Goal: Task Accomplishment & Management: Use online tool/utility

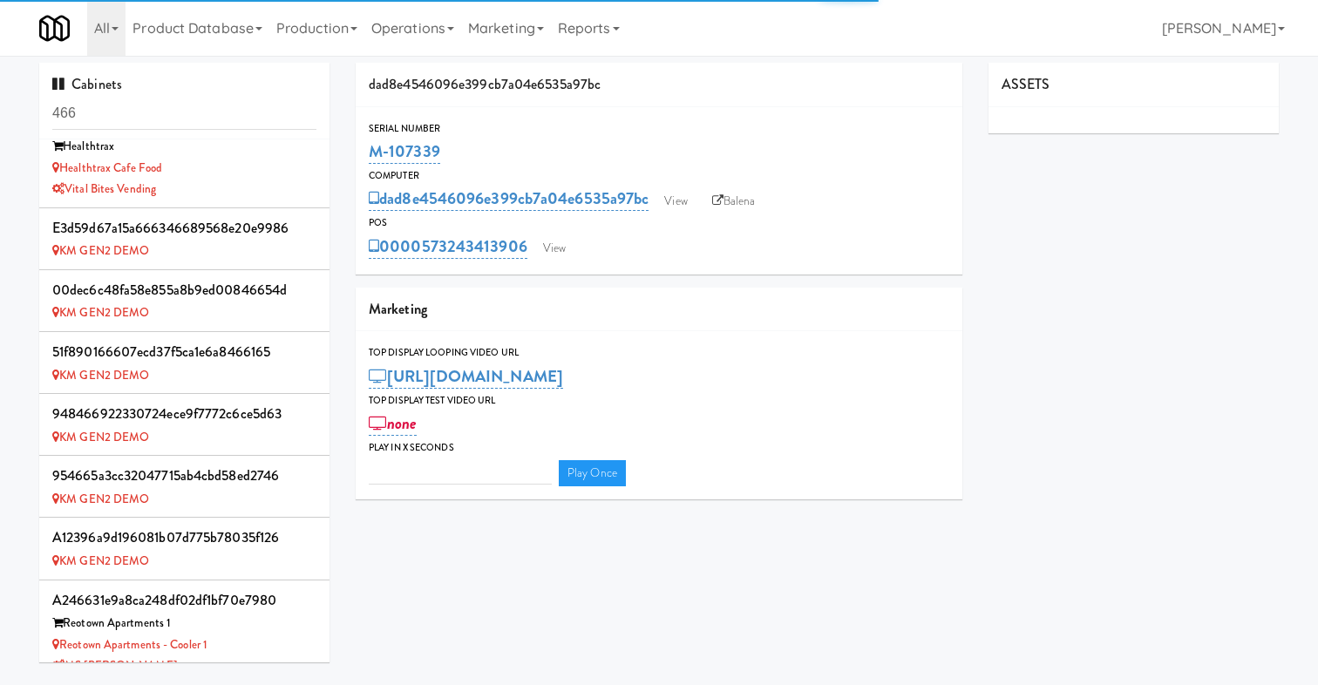
scroll to position [582, 0]
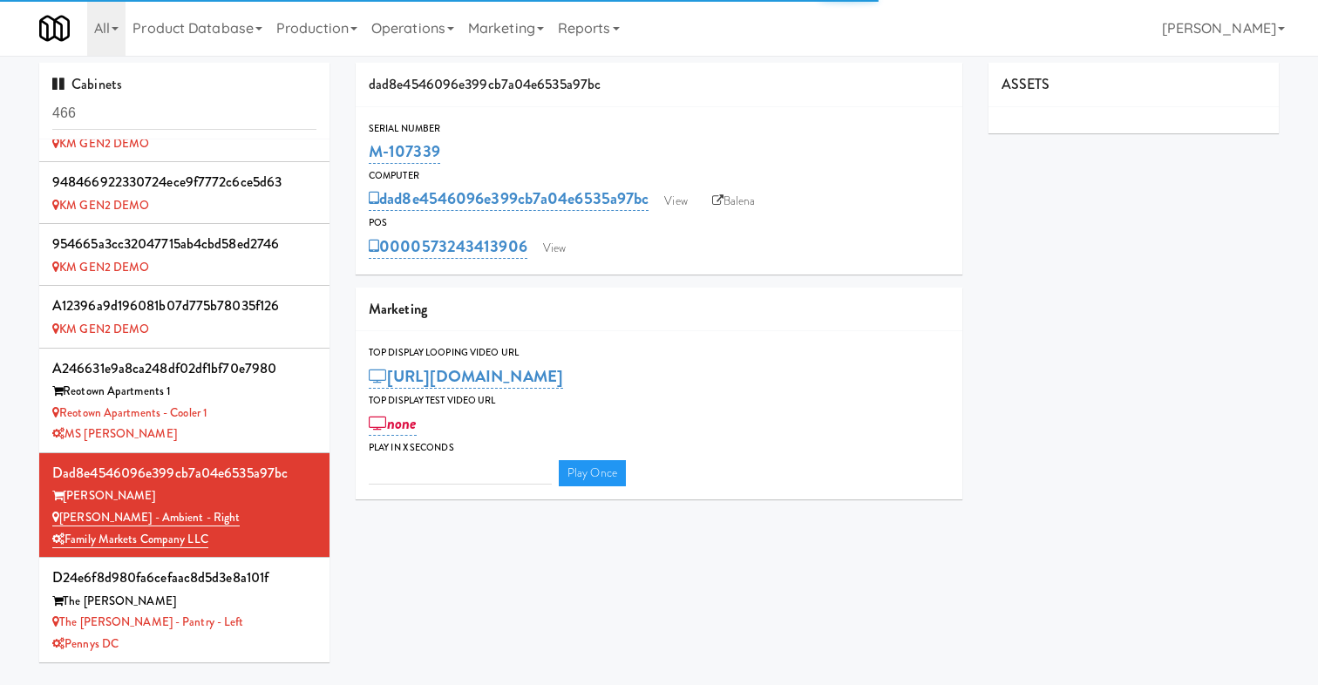
type input "3"
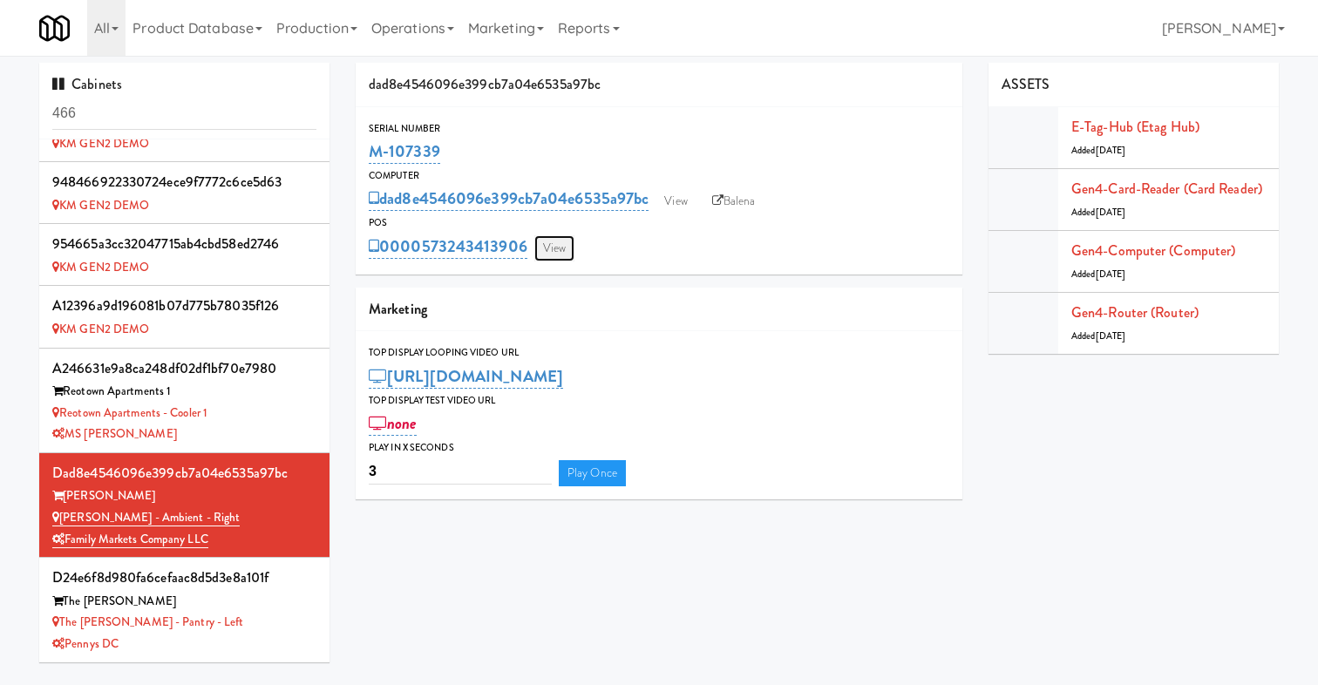
click at [561, 244] on link "View" at bounding box center [554, 248] width 40 height 26
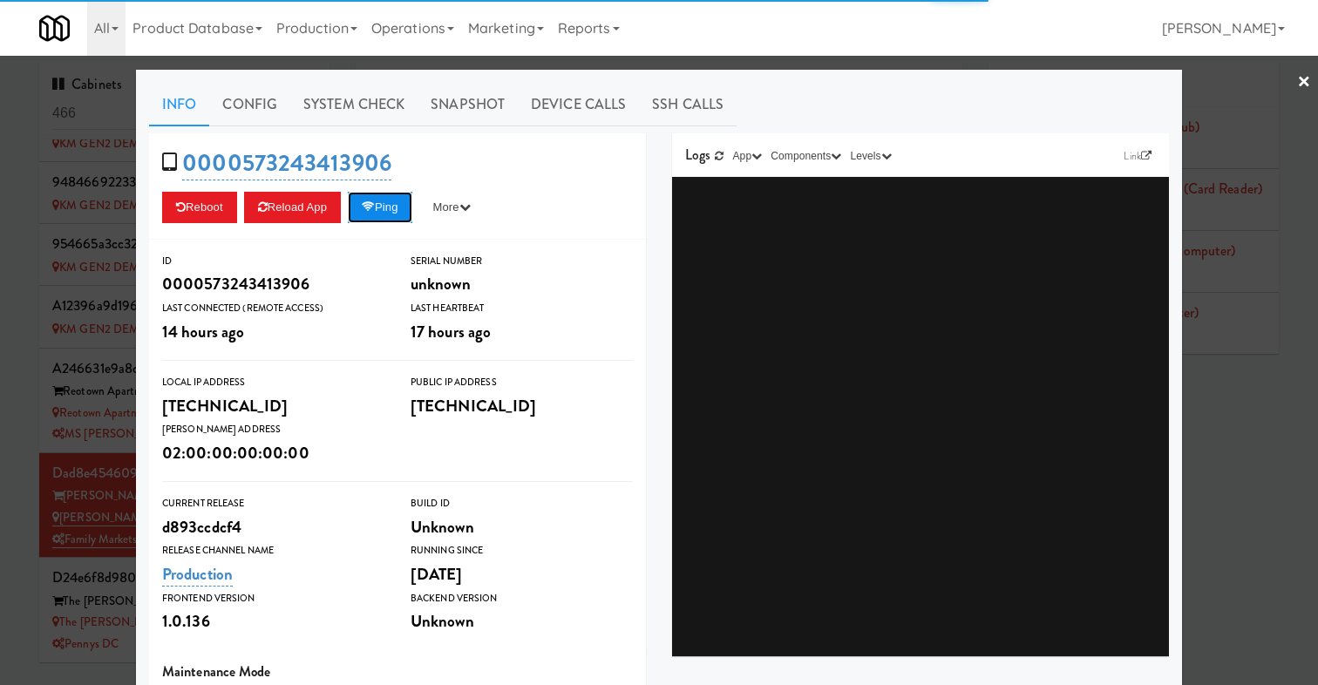
click at [386, 201] on button "Ping" at bounding box center [380, 207] width 64 height 31
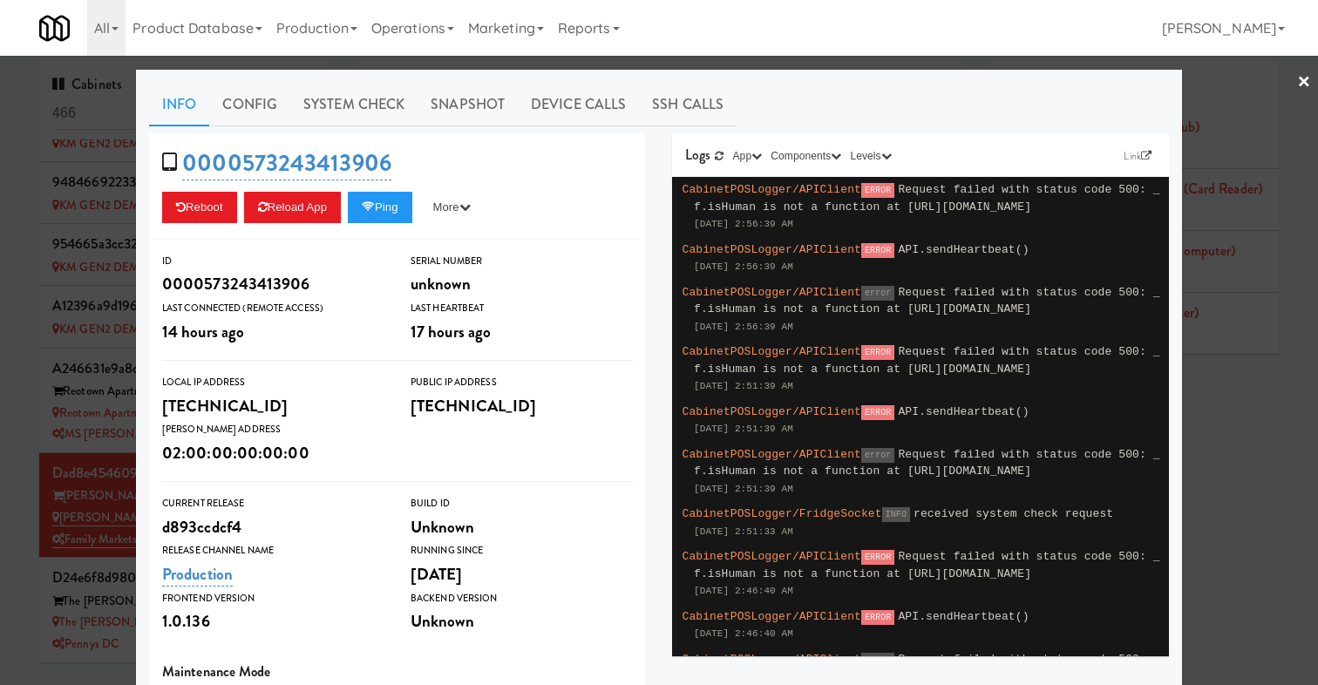
click at [32, 401] on div at bounding box center [659, 342] width 1318 height 685
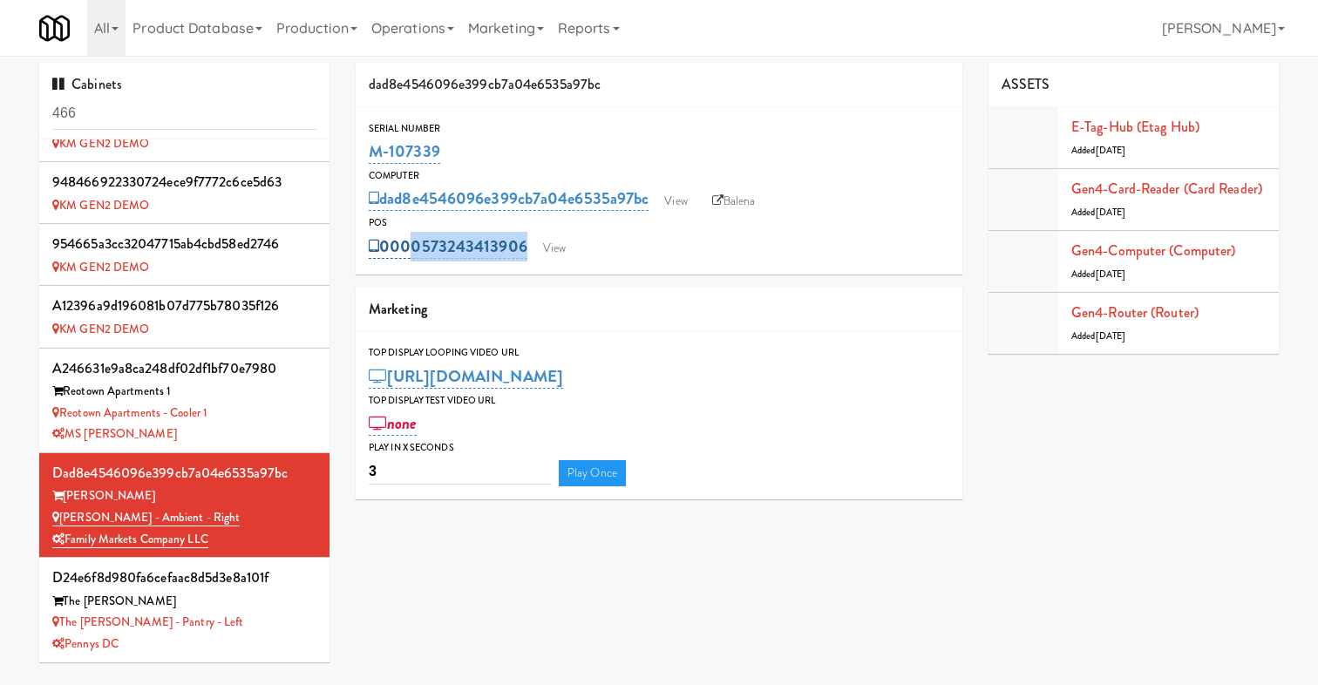
drag, startPoint x: 651, startPoint y: 253, endPoint x: 402, endPoint y: 253, distance: 249.3
click at [402, 253] on div "0000573243413906 View" at bounding box center [659, 247] width 580 height 30
copy div "00573243413906 View"
click at [736, 198] on link "Balena" at bounding box center [733, 201] width 61 height 26
click at [695, 205] on link "View" at bounding box center [675, 201] width 40 height 26
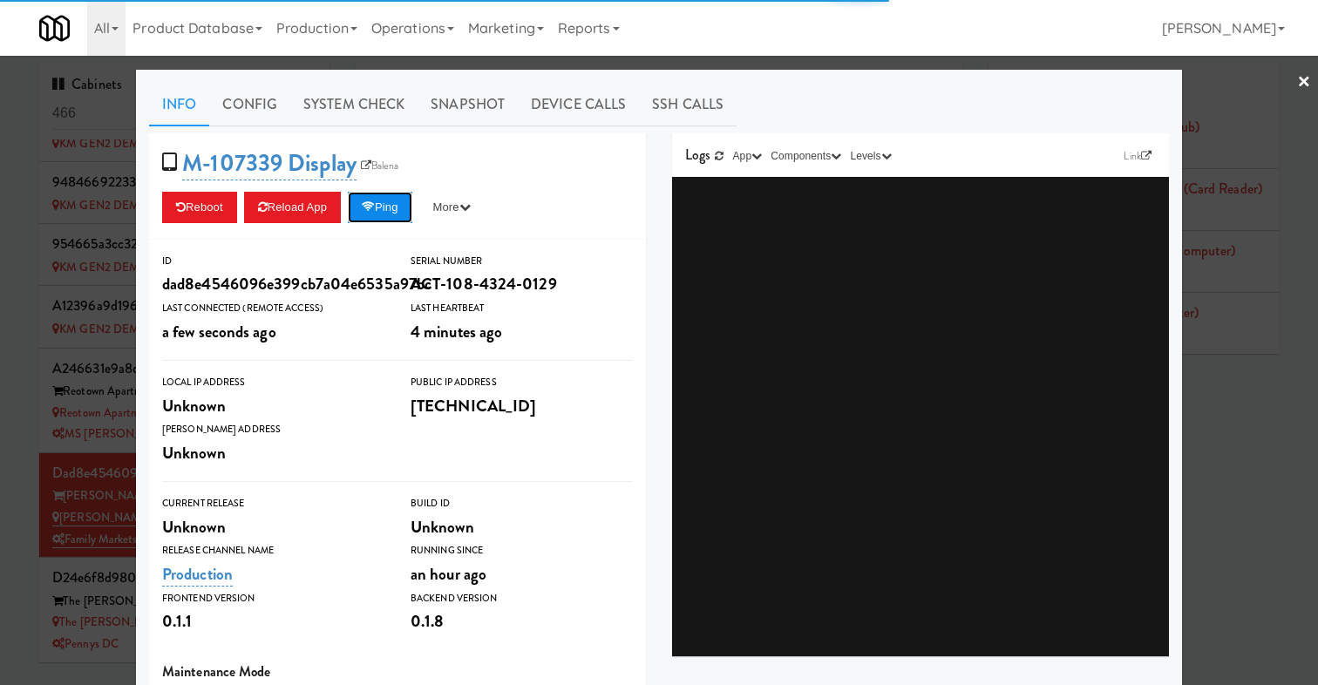
click at [392, 207] on button "Ping" at bounding box center [380, 207] width 64 height 31
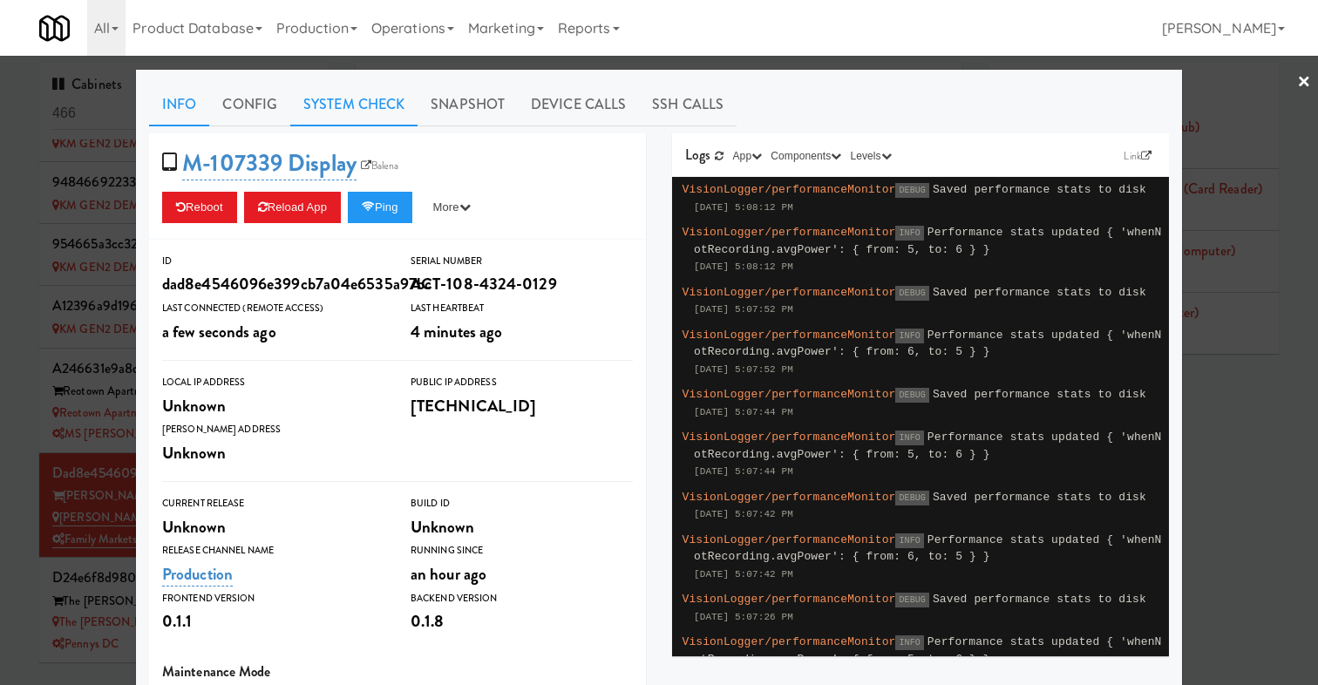
click at [321, 107] on link "System Check" at bounding box center [353, 105] width 127 height 44
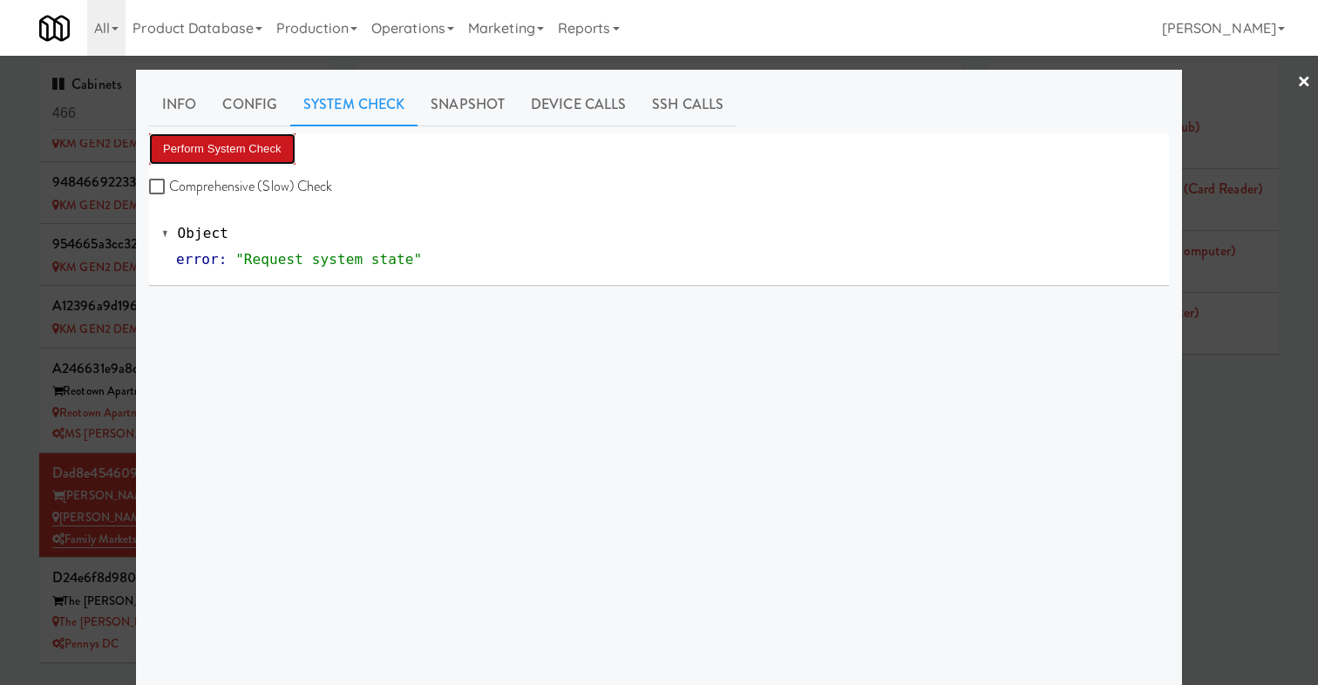
click at [252, 145] on button "Perform System Check" at bounding box center [222, 148] width 146 height 31
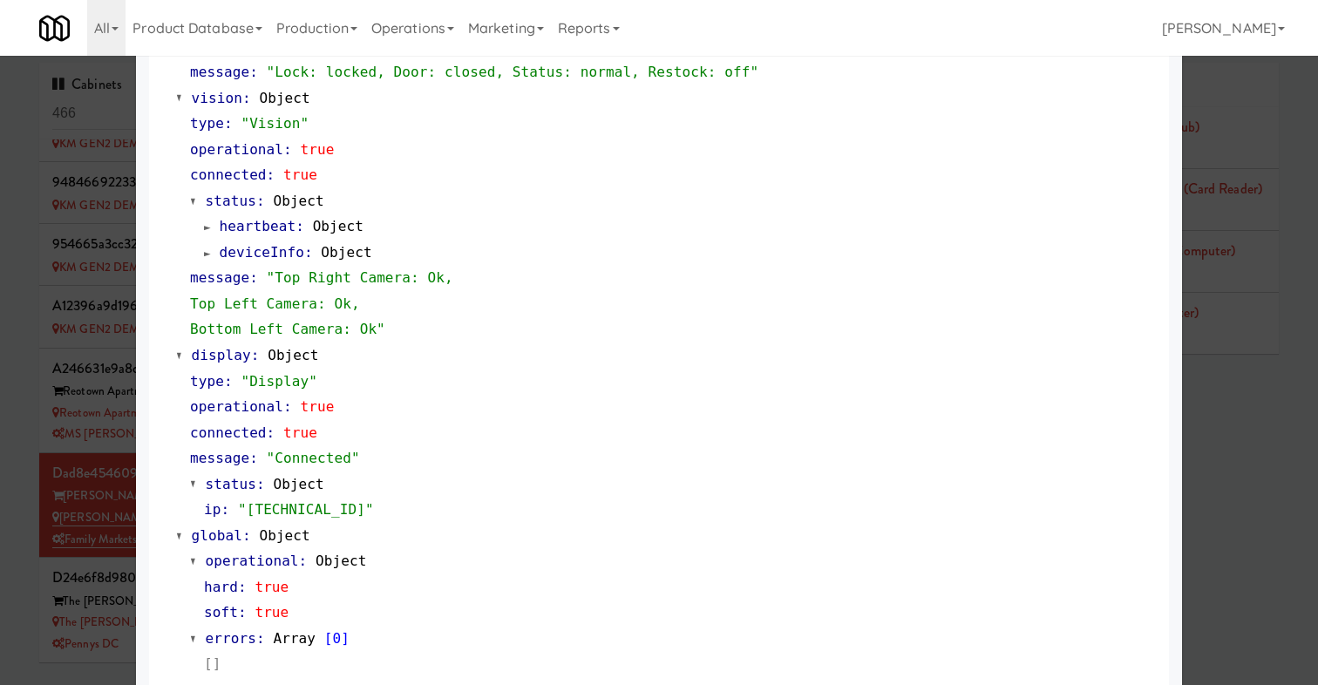
scroll to position [668, 0]
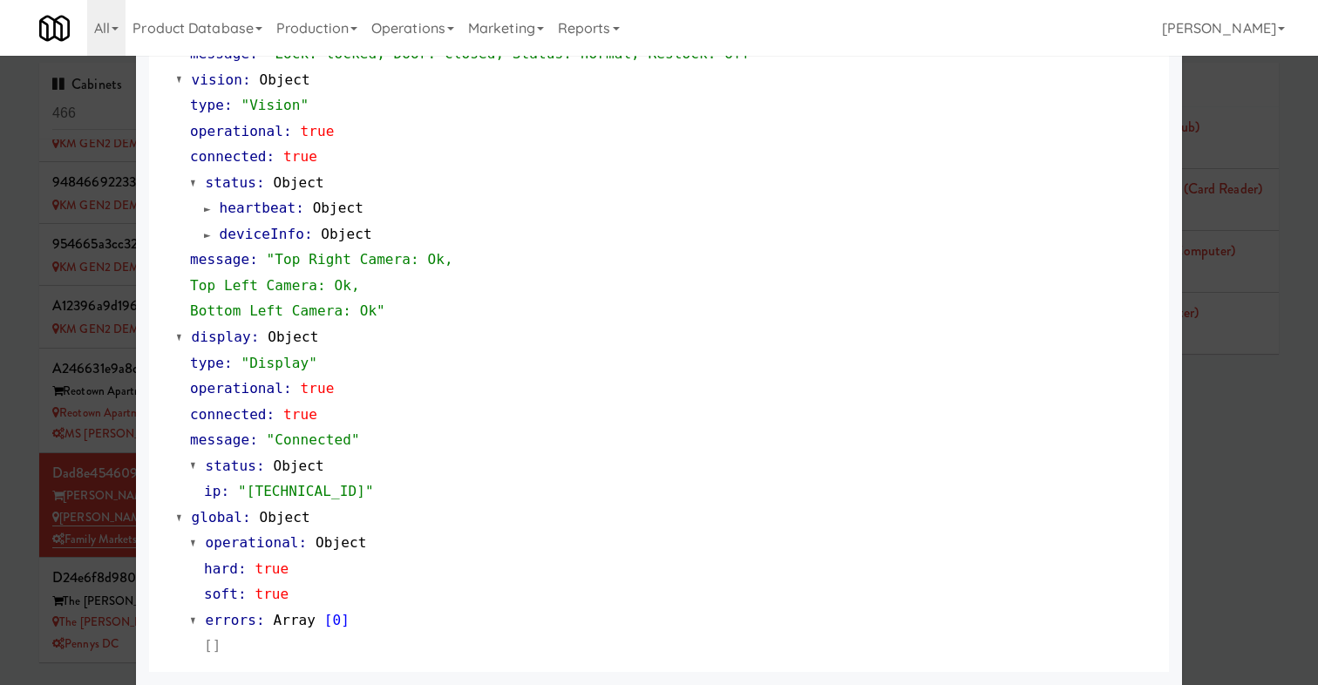
click at [39, 492] on div at bounding box center [659, 342] width 1318 height 685
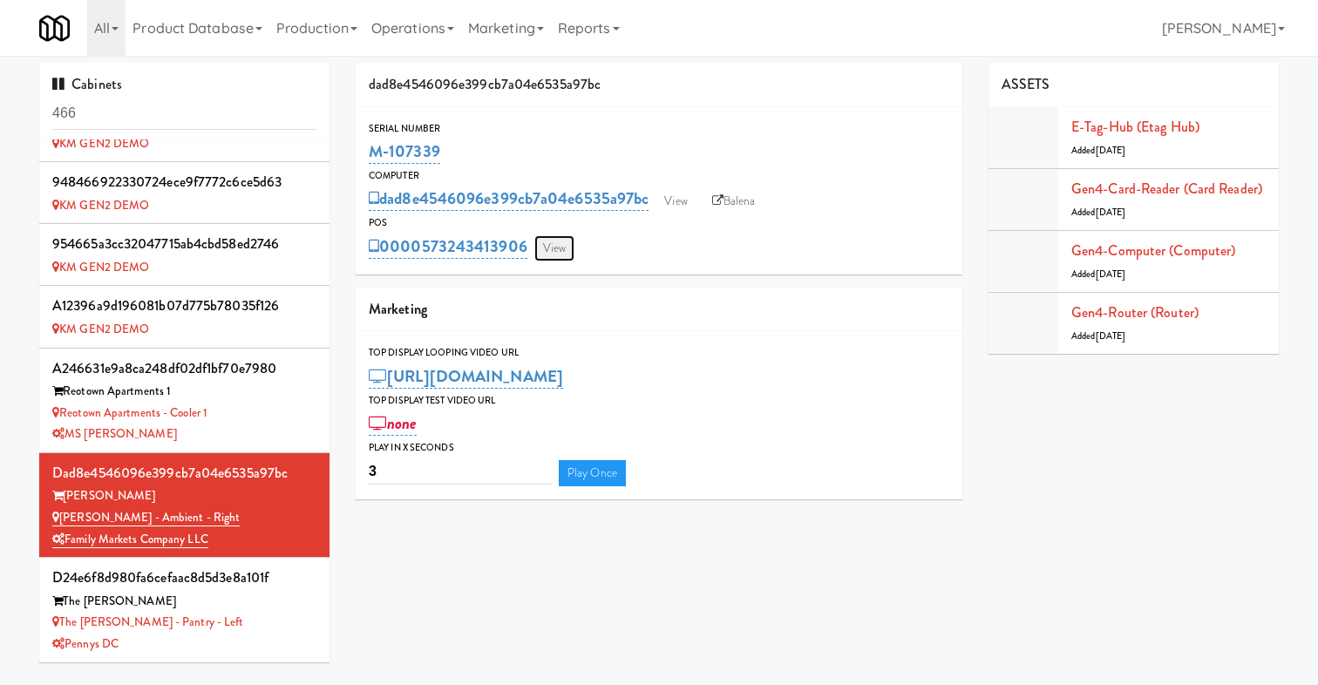
click at [556, 248] on link "View" at bounding box center [554, 248] width 40 height 26
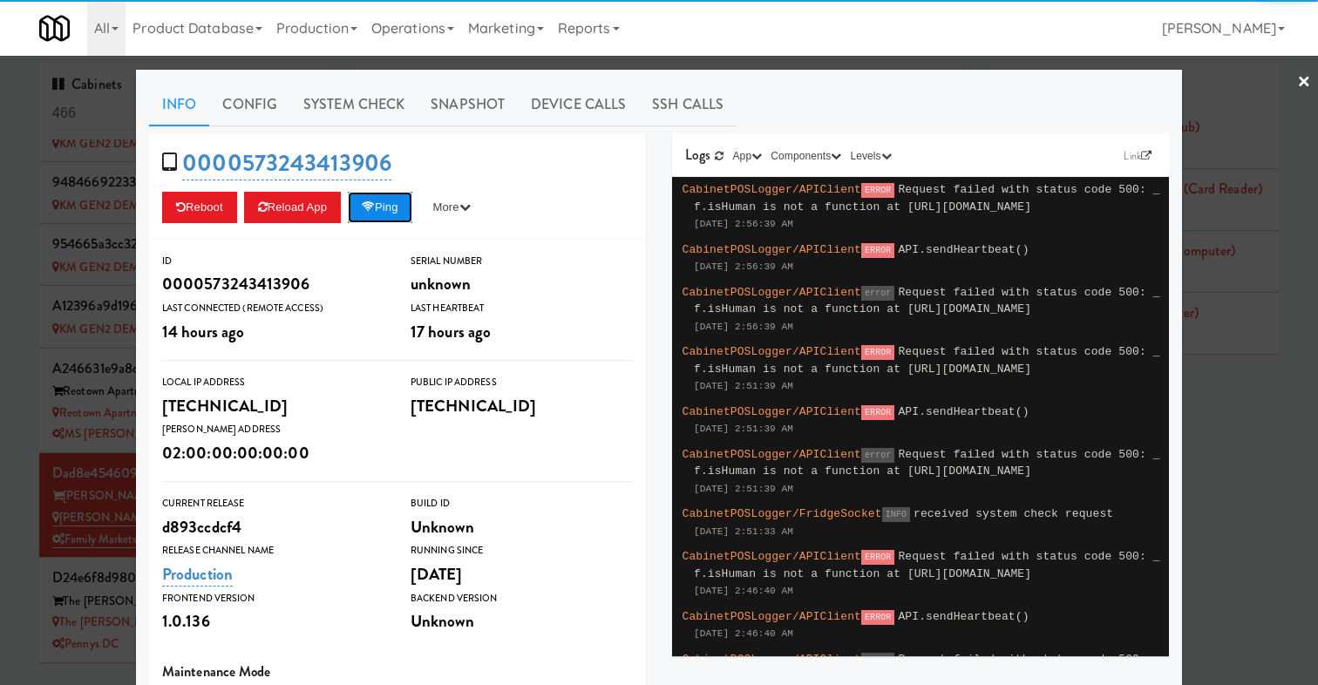
click at [402, 199] on button "Ping" at bounding box center [380, 207] width 64 height 31
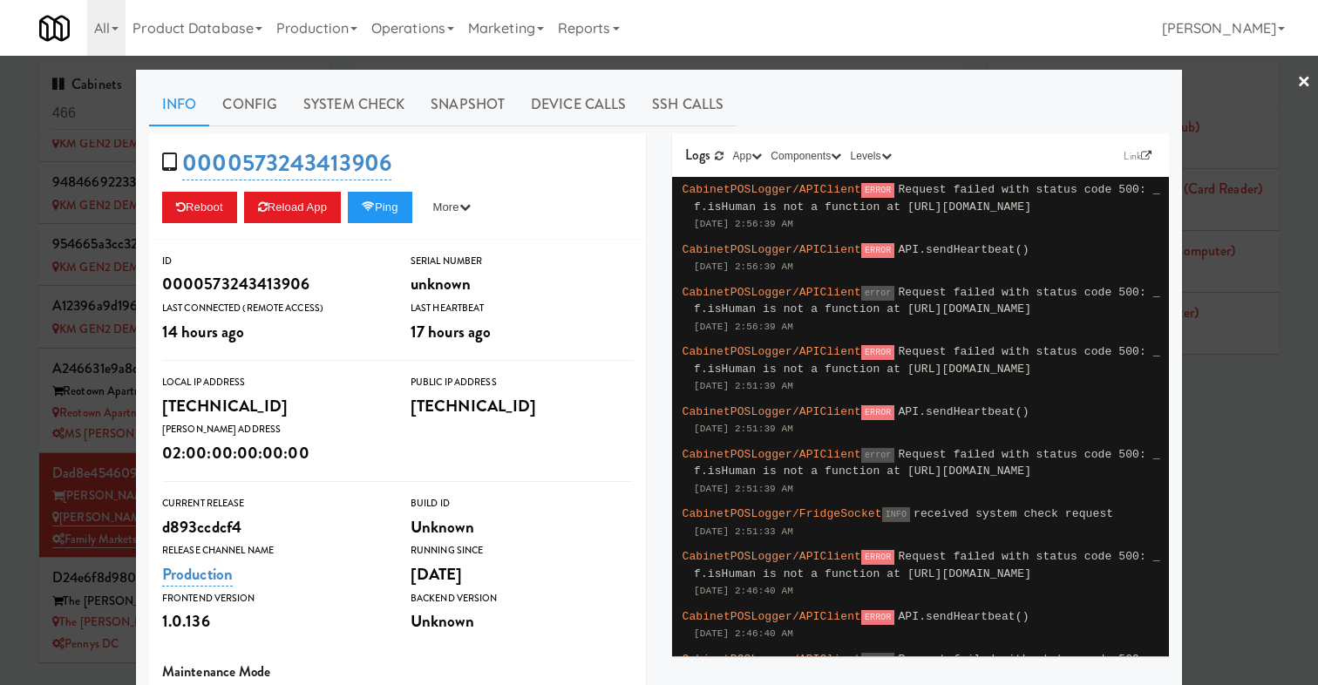
click at [14, 439] on div at bounding box center [659, 342] width 1318 height 685
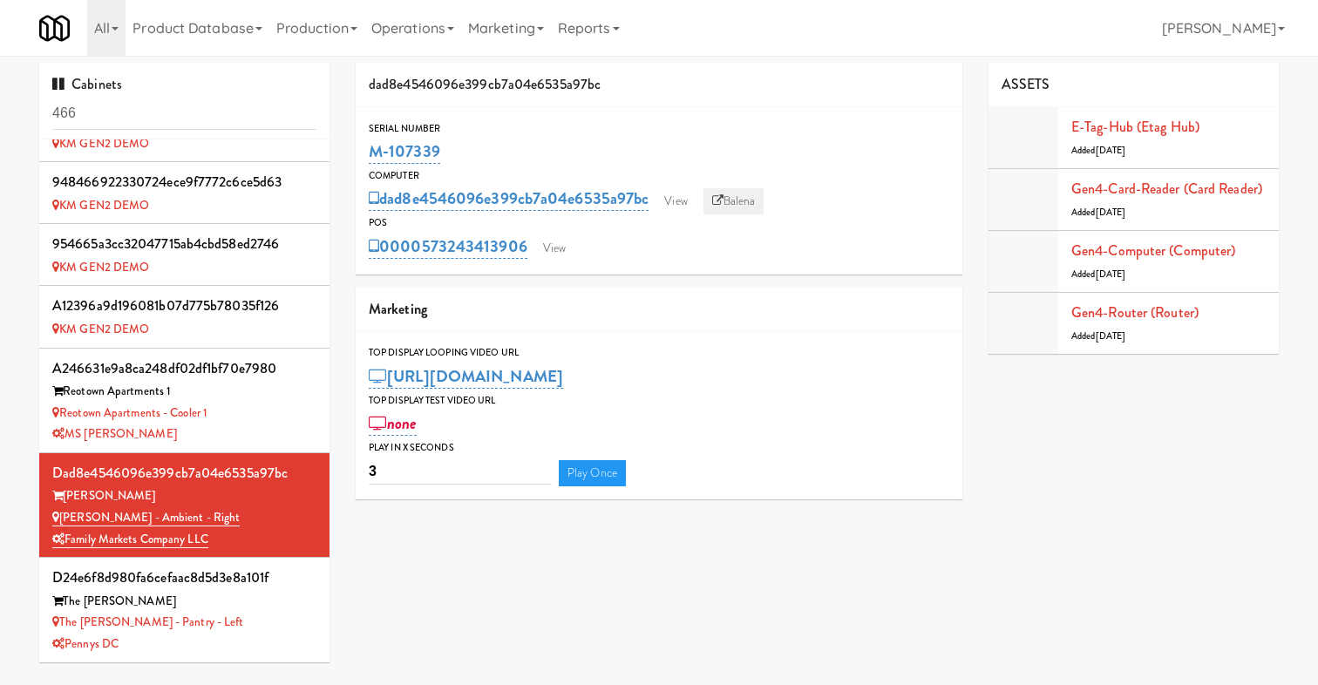
click at [740, 197] on link "Balena" at bounding box center [733, 201] width 61 height 26
click at [684, 192] on link "View" at bounding box center [675, 201] width 40 height 26
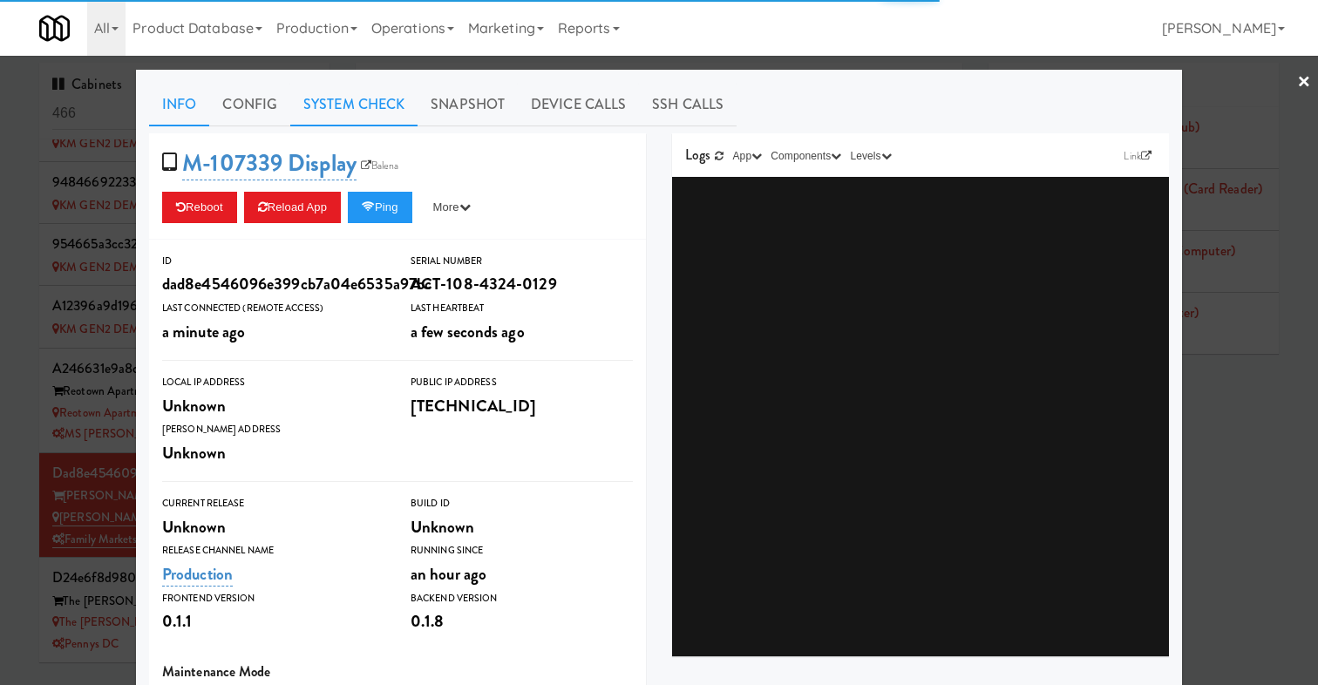
click at [348, 98] on link "System Check" at bounding box center [353, 105] width 127 height 44
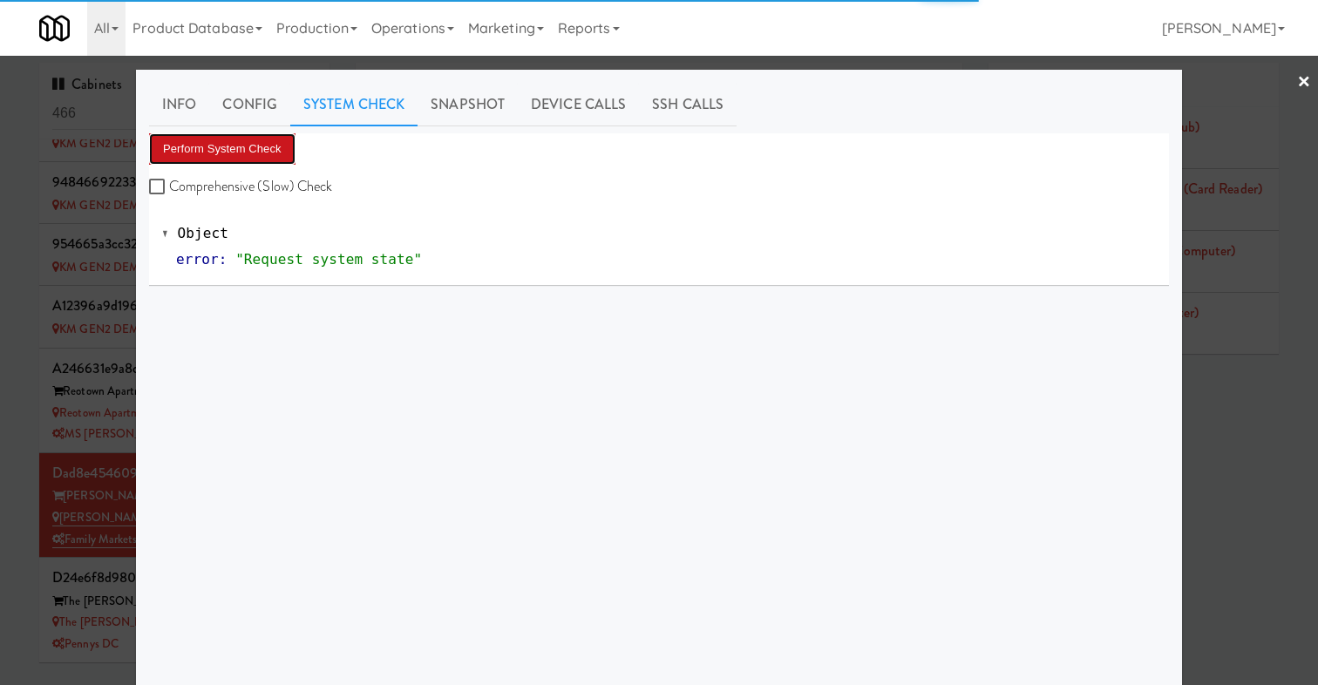
click at [266, 142] on button "Perform System Check" at bounding box center [222, 148] width 146 height 31
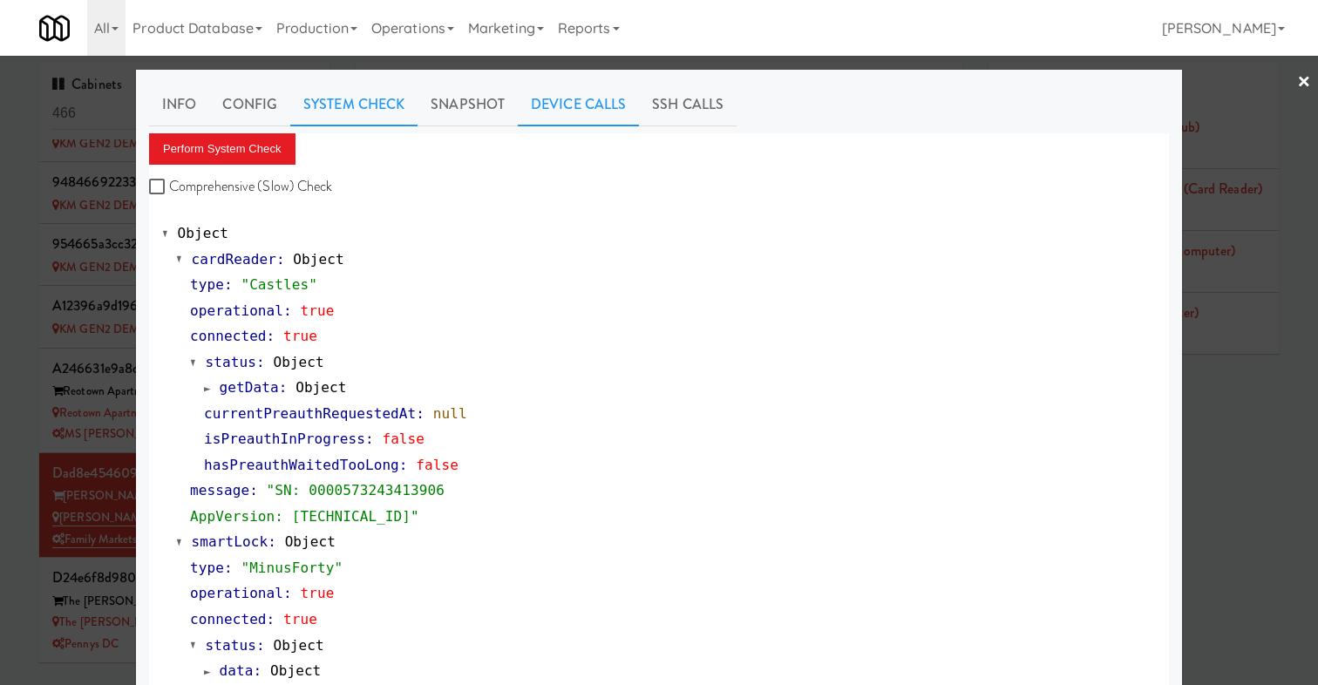
click at [528, 116] on link "Device Calls" at bounding box center [578, 105] width 121 height 44
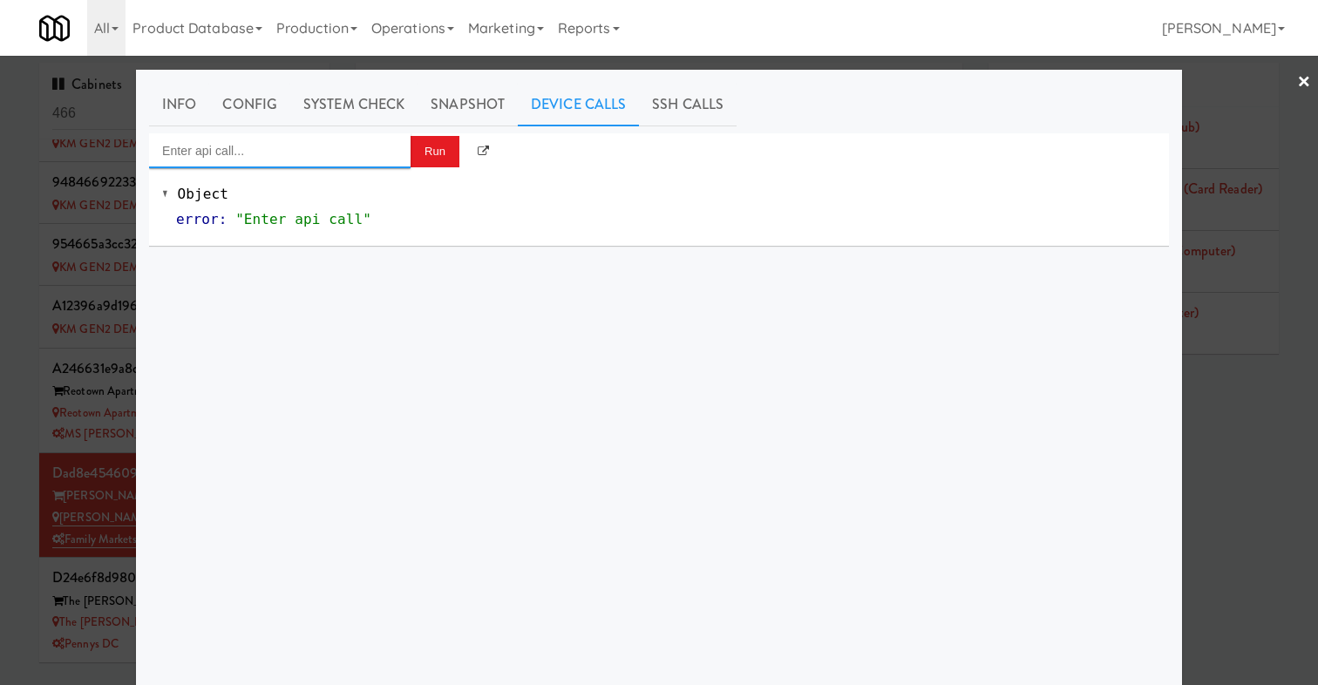
click at [325, 135] on input "Enter api call..." at bounding box center [279, 150] width 261 height 35
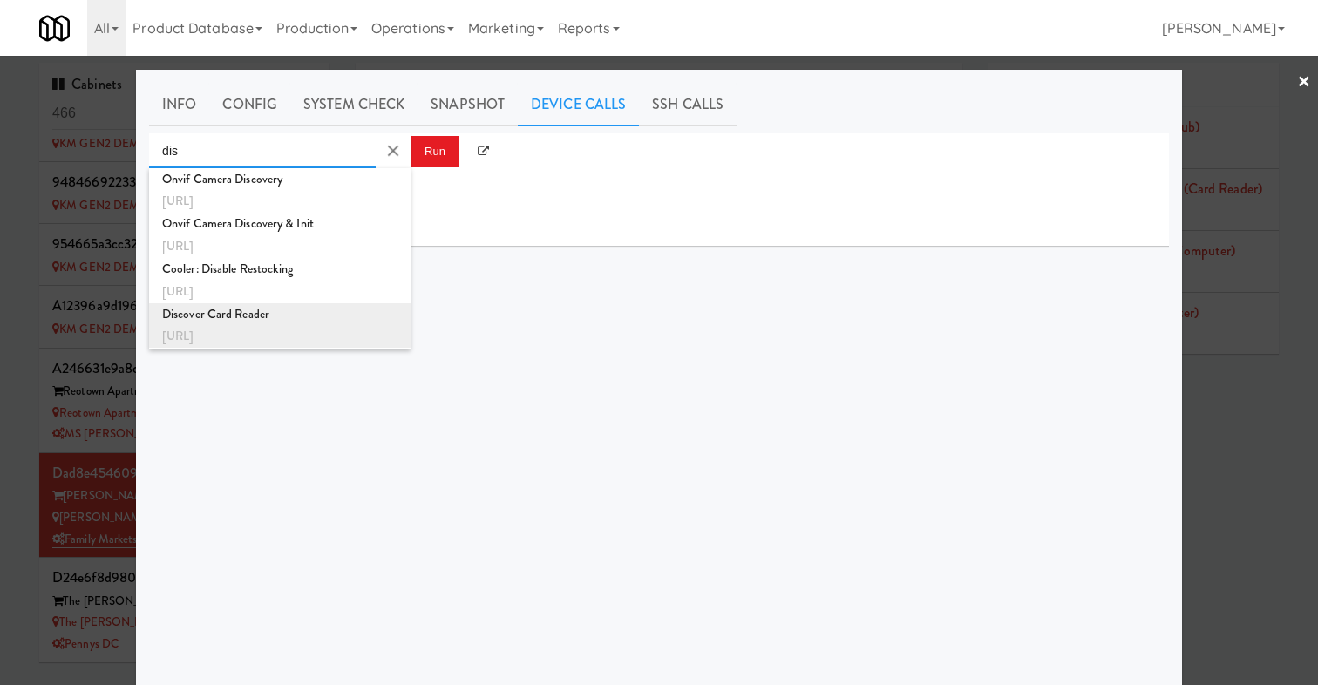
click at [314, 319] on div "Discover Card Reader" at bounding box center [279, 314] width 235 height 23
type input "Discover Card Reader"
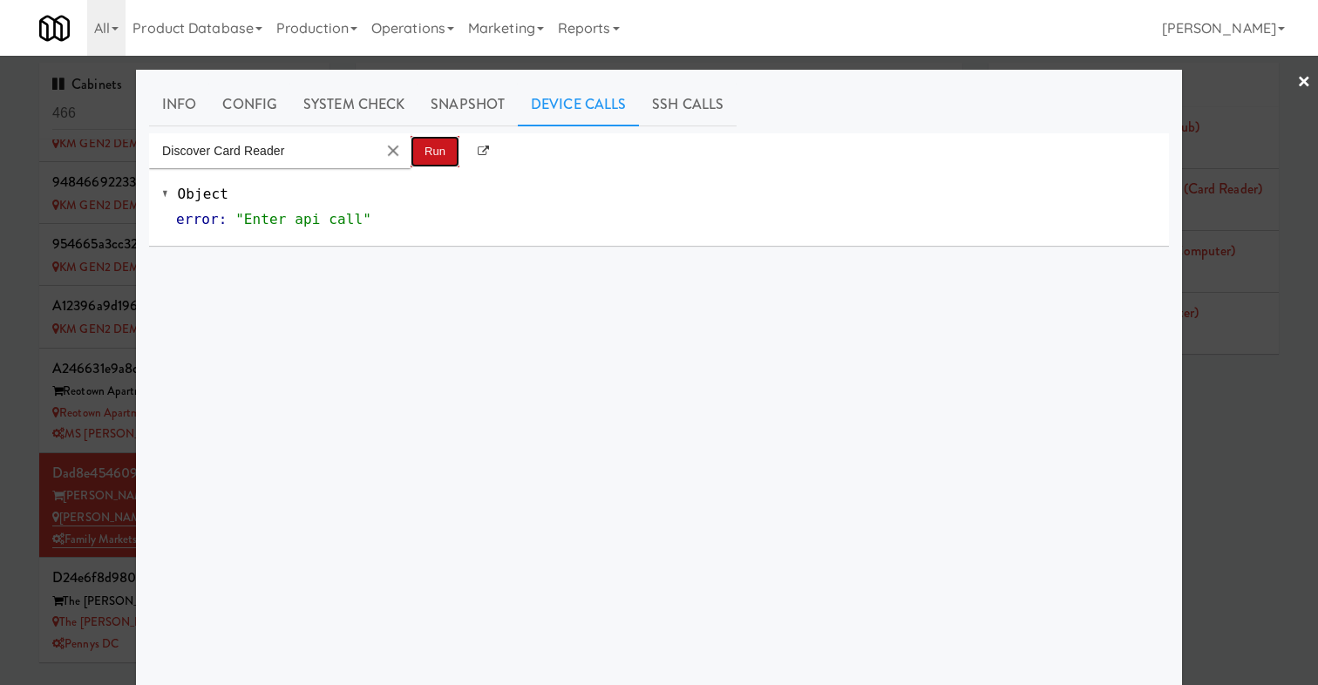
click at [424, 151] on button "Run" at bounding box center [435, 151] width 49 height 31
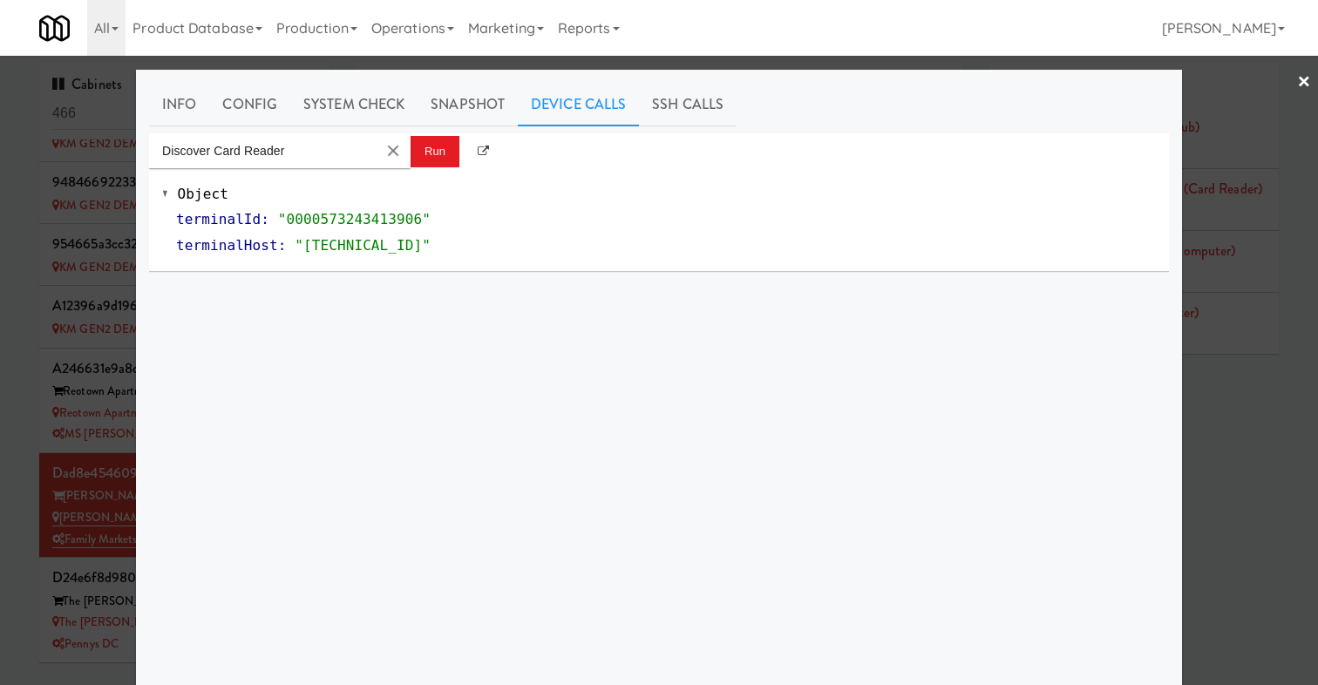
click at [44, 412] on div at bounding box center [659, 342] width 1318 height 685
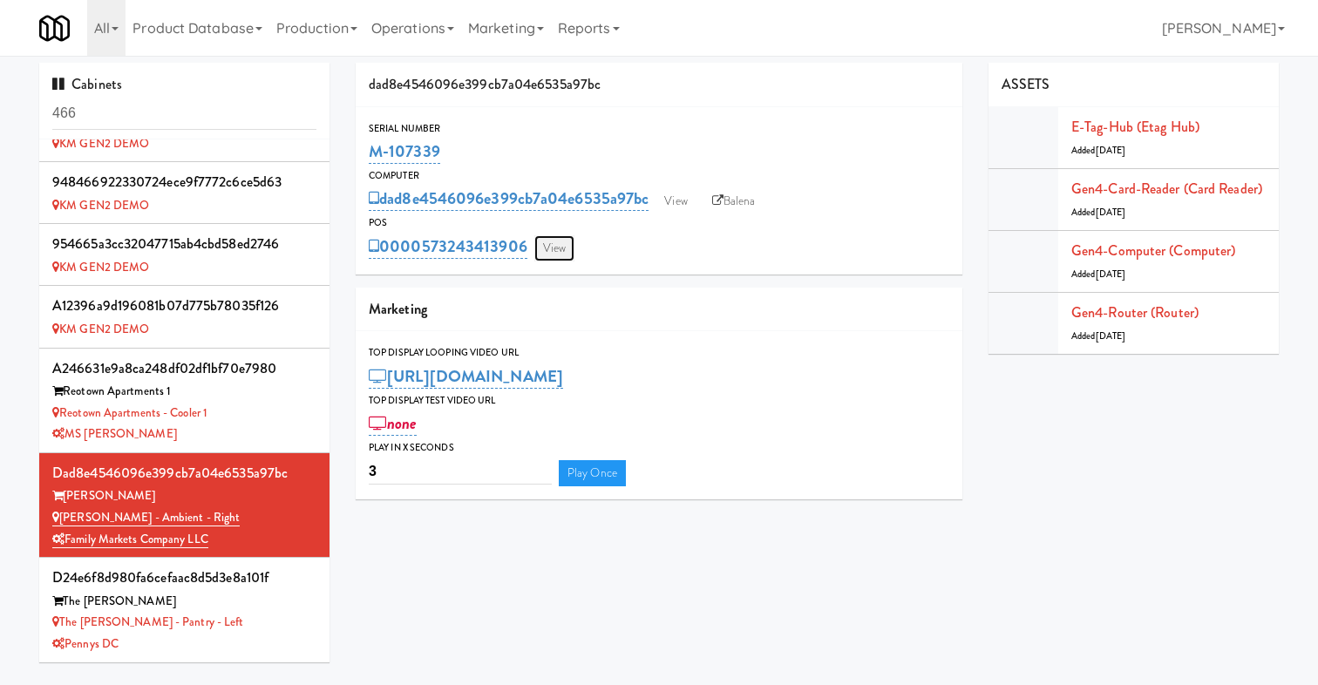
click at [560, 247] on link "View" at bounding box center [554, 248] width 40 height 26
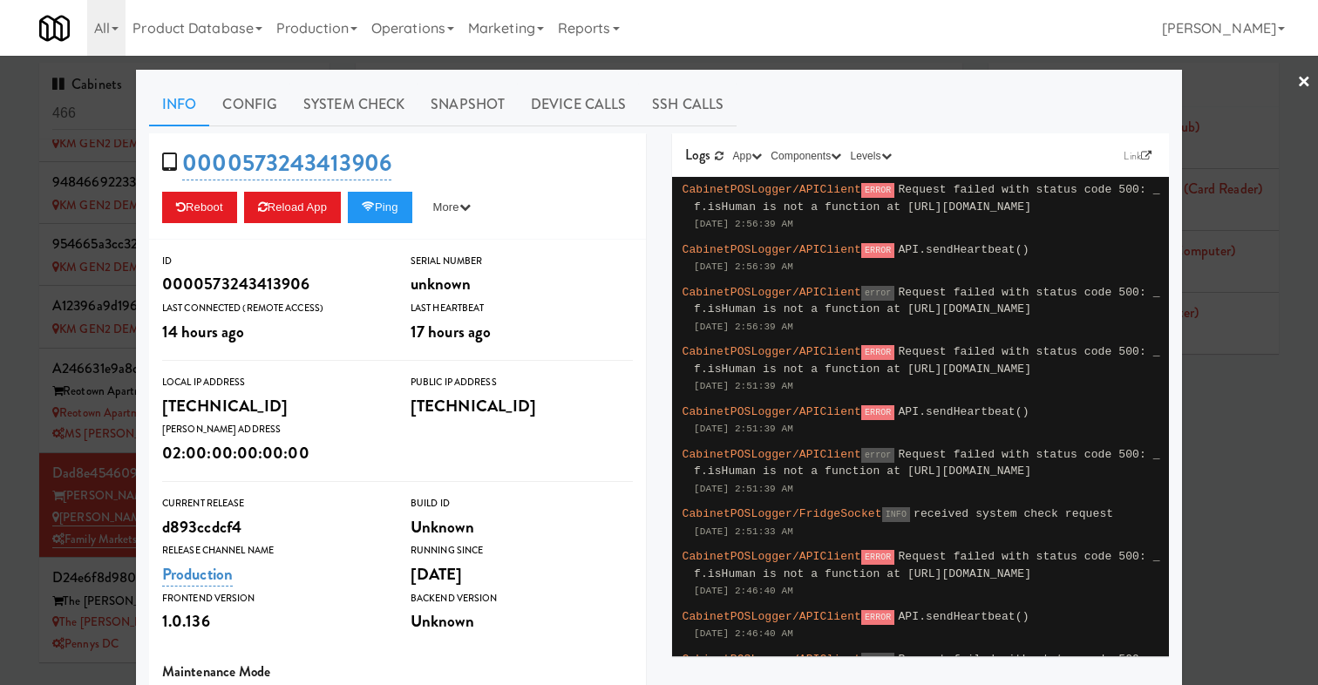
click at [51, 517] on div at bounding box center [659, 342] width 1318 height 685
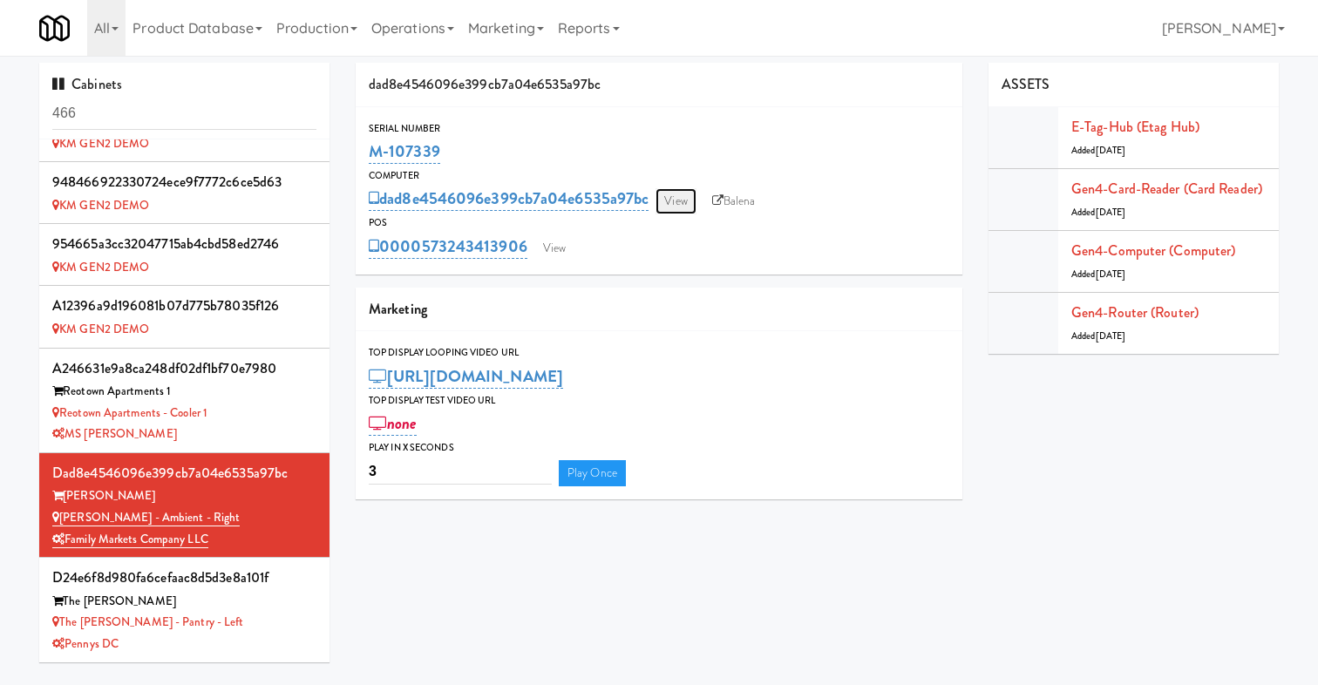
click at [689, 201] on link "View" at bounding box center [675, 201] width 40 height 26
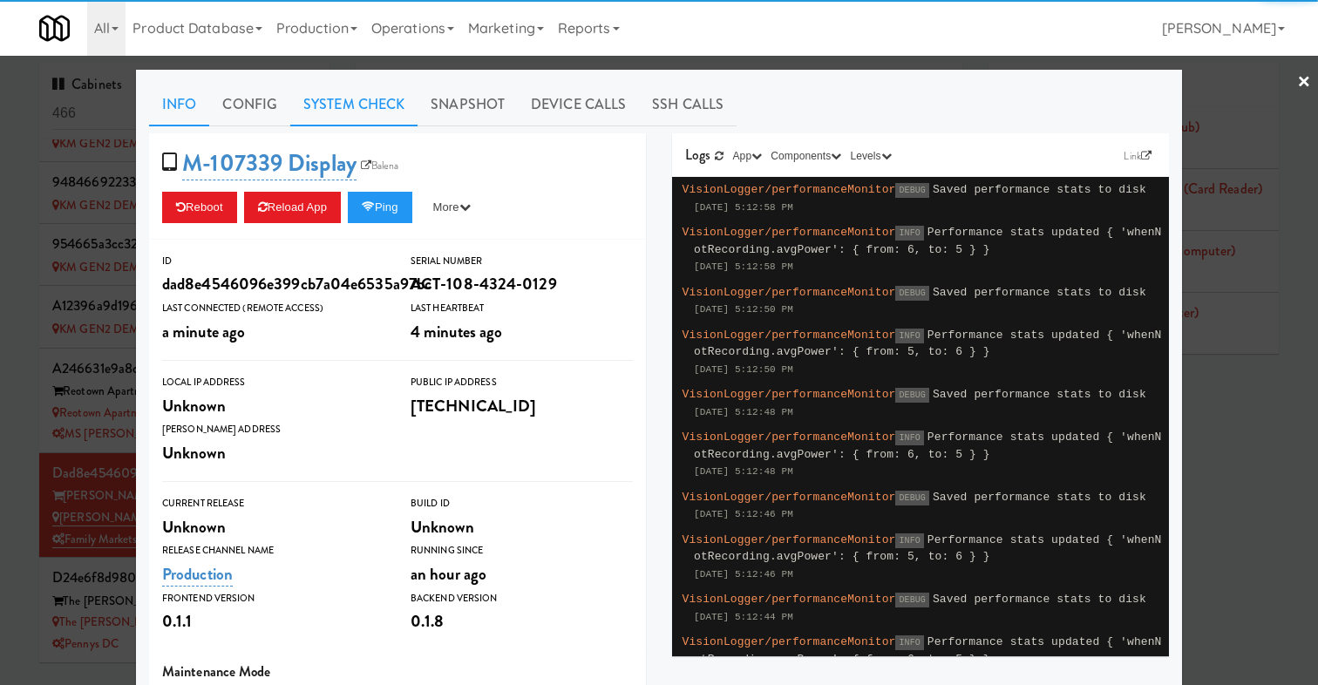
click at [333, 92] on link "System Check" at bounding box center [353, 105] width 127 height 44
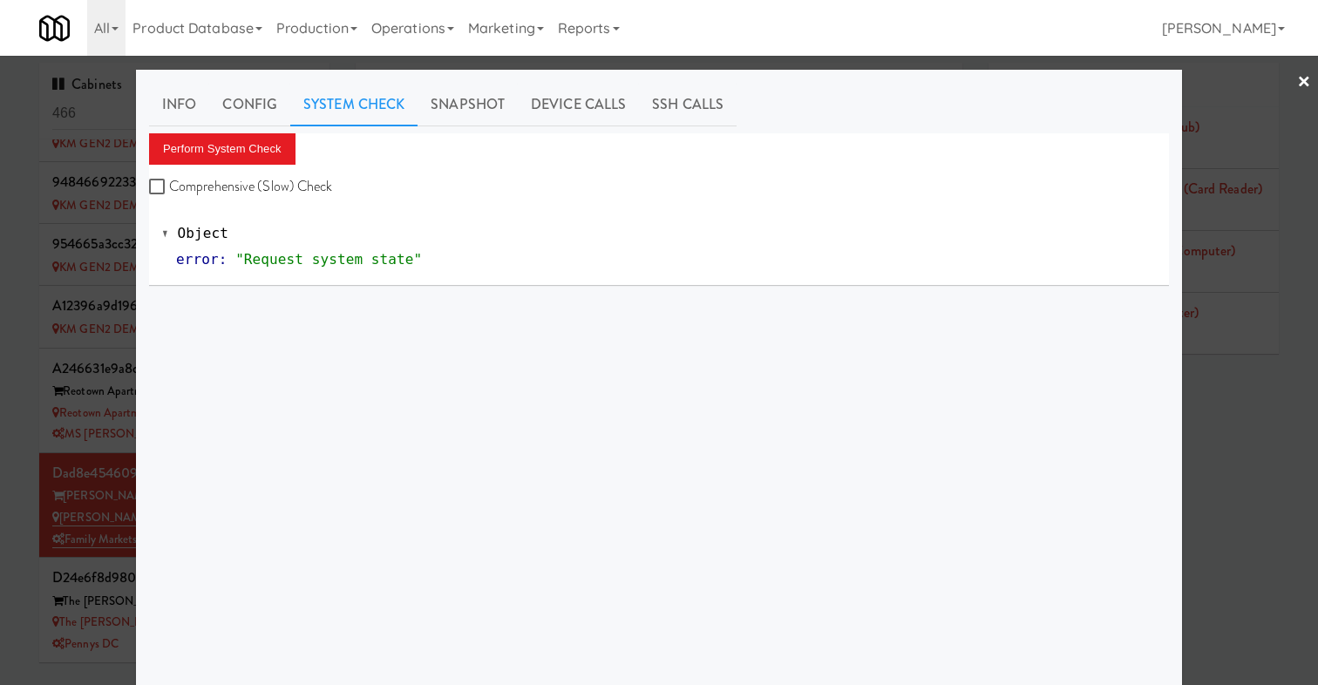
click at [242, 180] on label "Comprehensive (Slow) Check" at bounding box center [241, 186] width 184 height 26
click at [169, 180] on input "Comprehensive (Slow) Check" at bounding box center [159, 187] width 20 height 14
checkbox input "true"
click at [242, 157] on button "Perform System Check" at bounding box center [222, 148] width 146 height 31
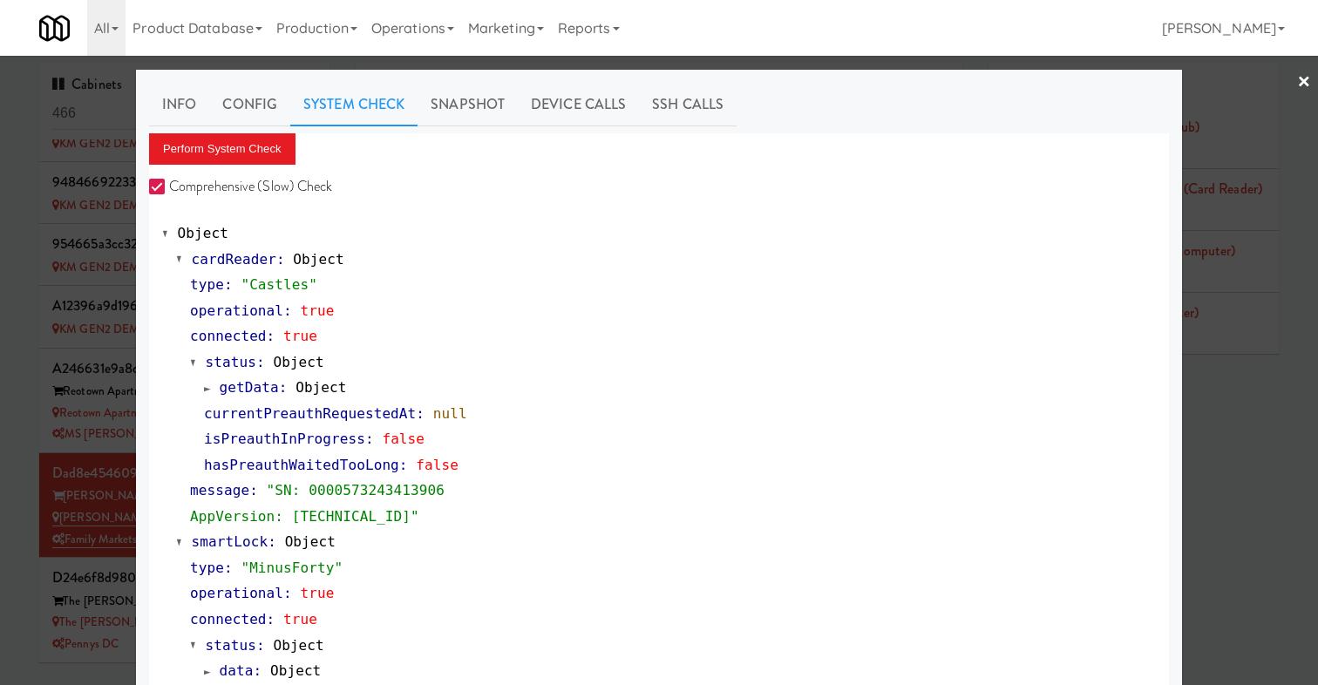
click at [64, 496] on div at bounding box center [659, 342] width 1318 height 685
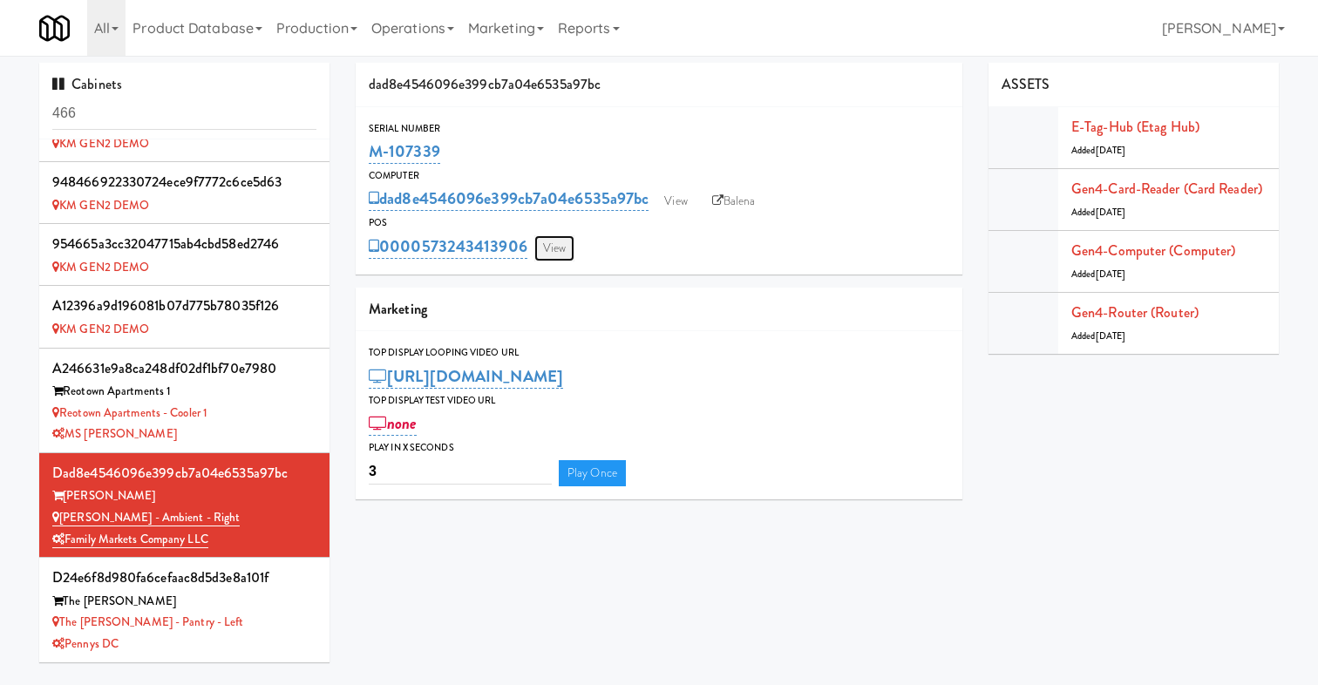
click at [563, 258] on link "View" at bounding box center [554, 248] width 40 height 26
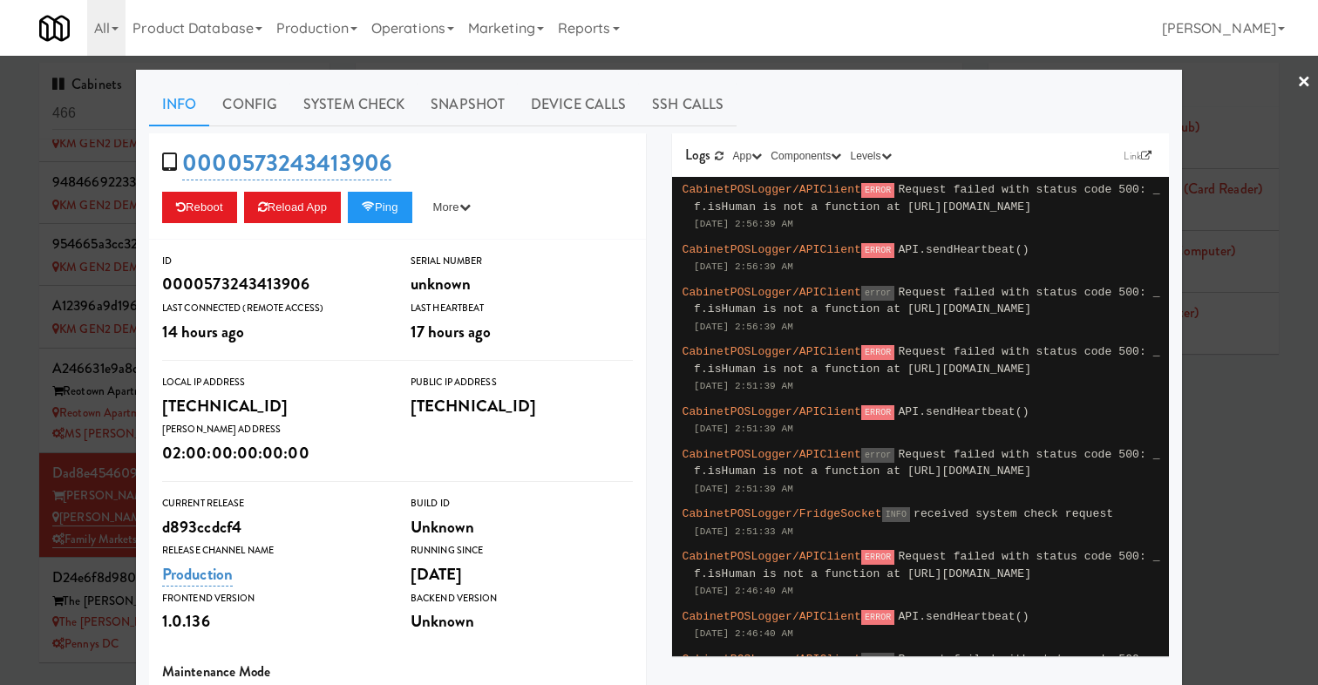
click at [407, 224] on div "0000573243413906 Reboot Reload App Ping More Ping Server Restart Server Force R…" at bounding box center [397, 186] width 497 height 106
click at [404, 217] on button "Ping" at bounding box center [380, 207] width 64 height 31
click at [51, 492] on div at bounding box center [659, 342] width 1318 height 685
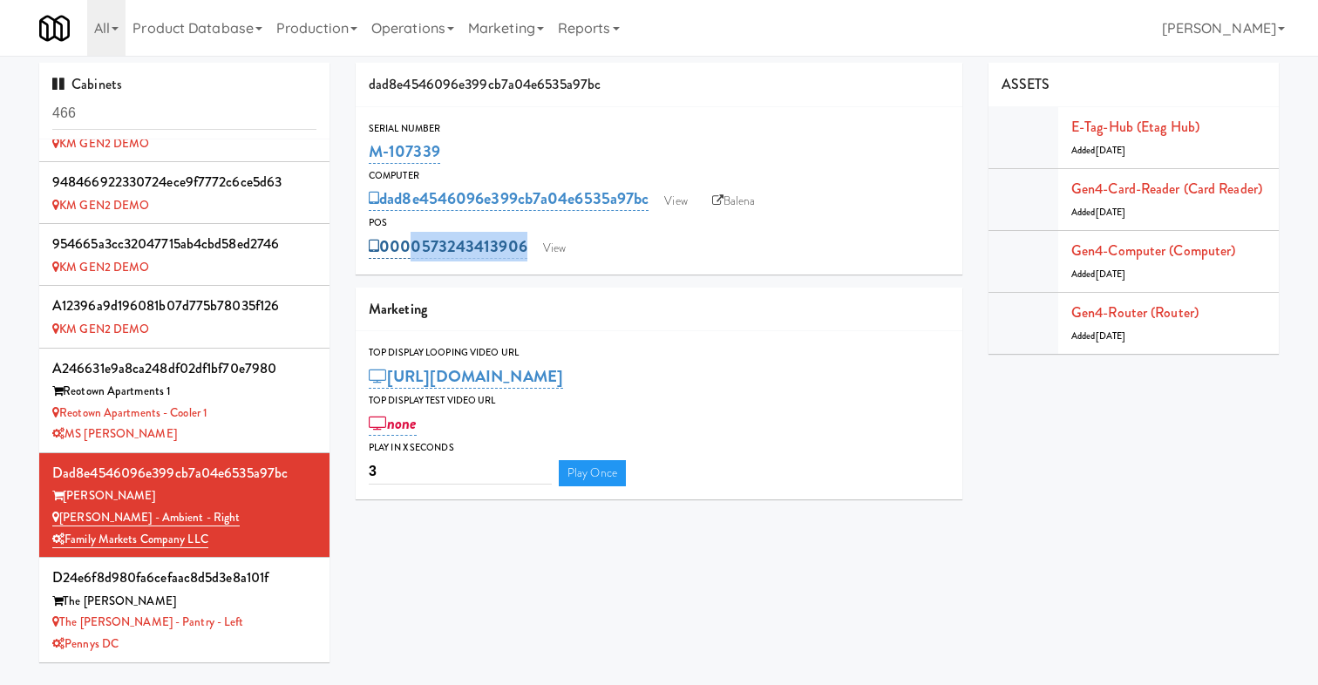
drag, startPoint x: 635, startPoint y: 255, endPoint x: 398, endPoint y: 255, distance: 237.1
click at [398, 255] on div "0000573243413906 View" at bounding box center [659, 247] width 580 height 30
copy div "00573243413906 View"
click at [689, 202] on link "View" at bounding box center [675, 201] width 40 height 26
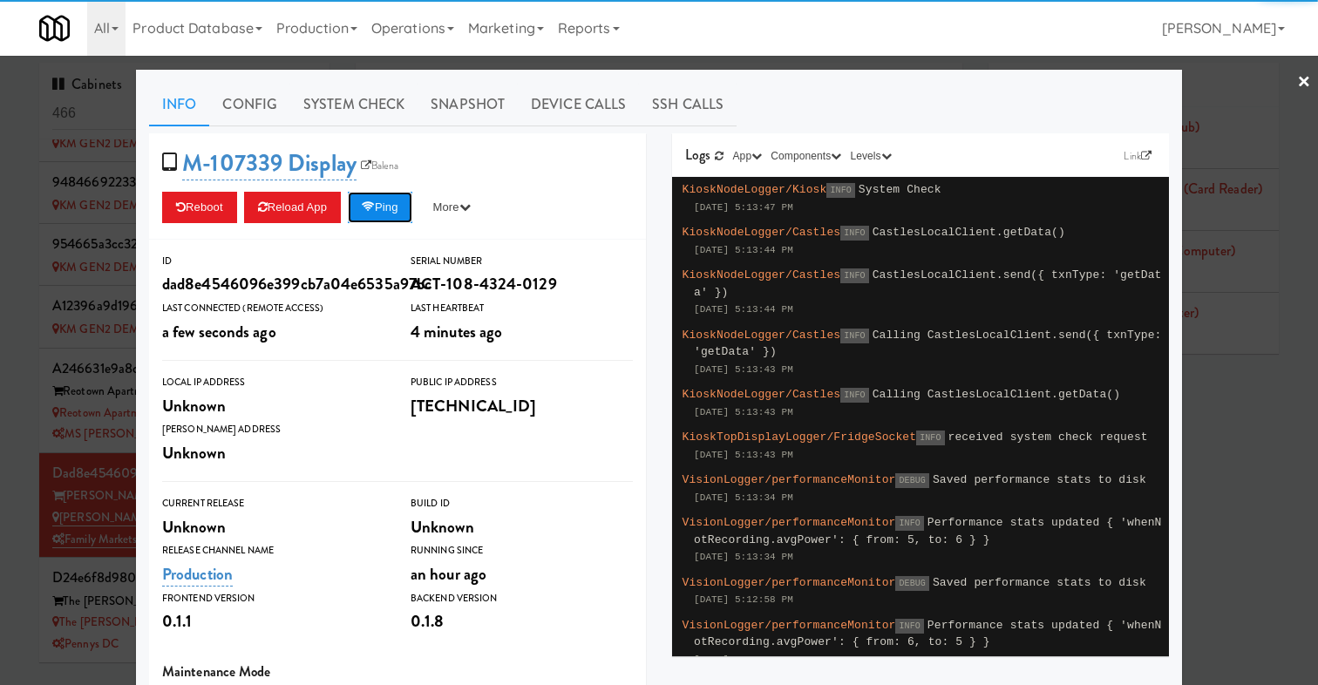
click at [386, 208] on button "Ping" at bounding box center [380, 207] width 64 height 31
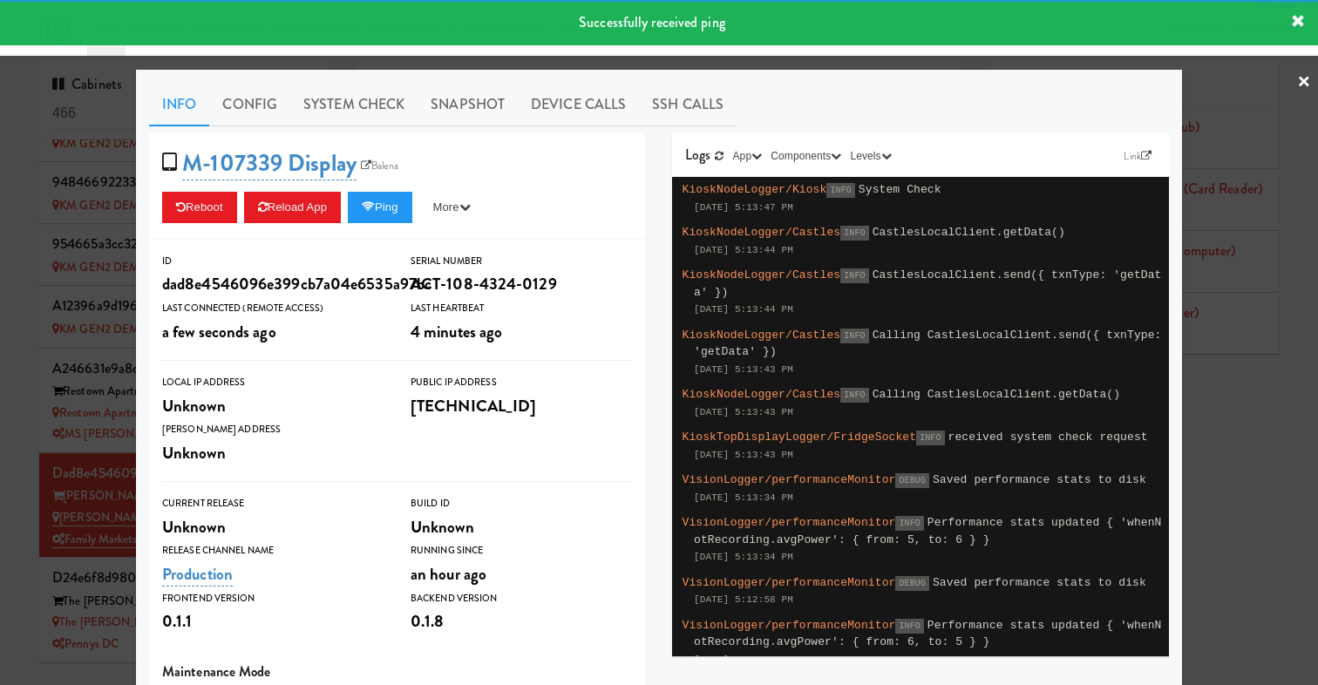
click at [76, 407] on div at bounding box center [659, 342] width 1318 height 685
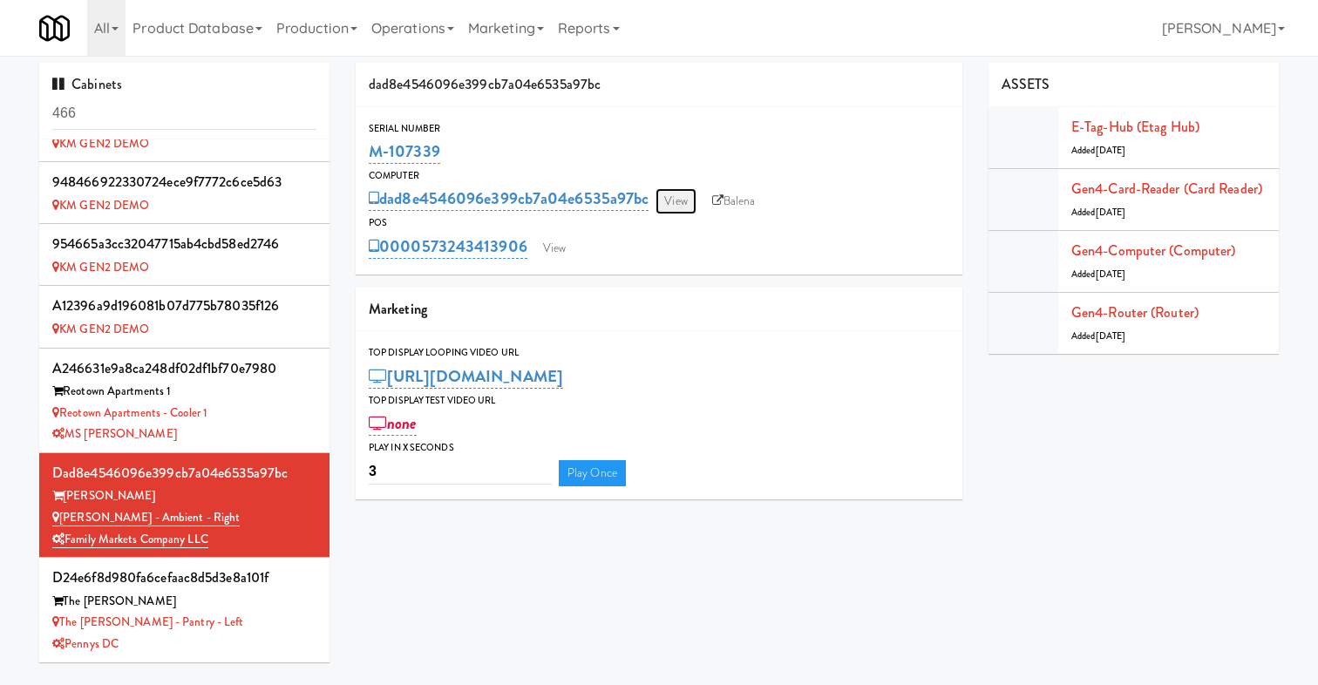
click at [662, 198] on link "View" at bounding box center [675, 201] width 40 height 26
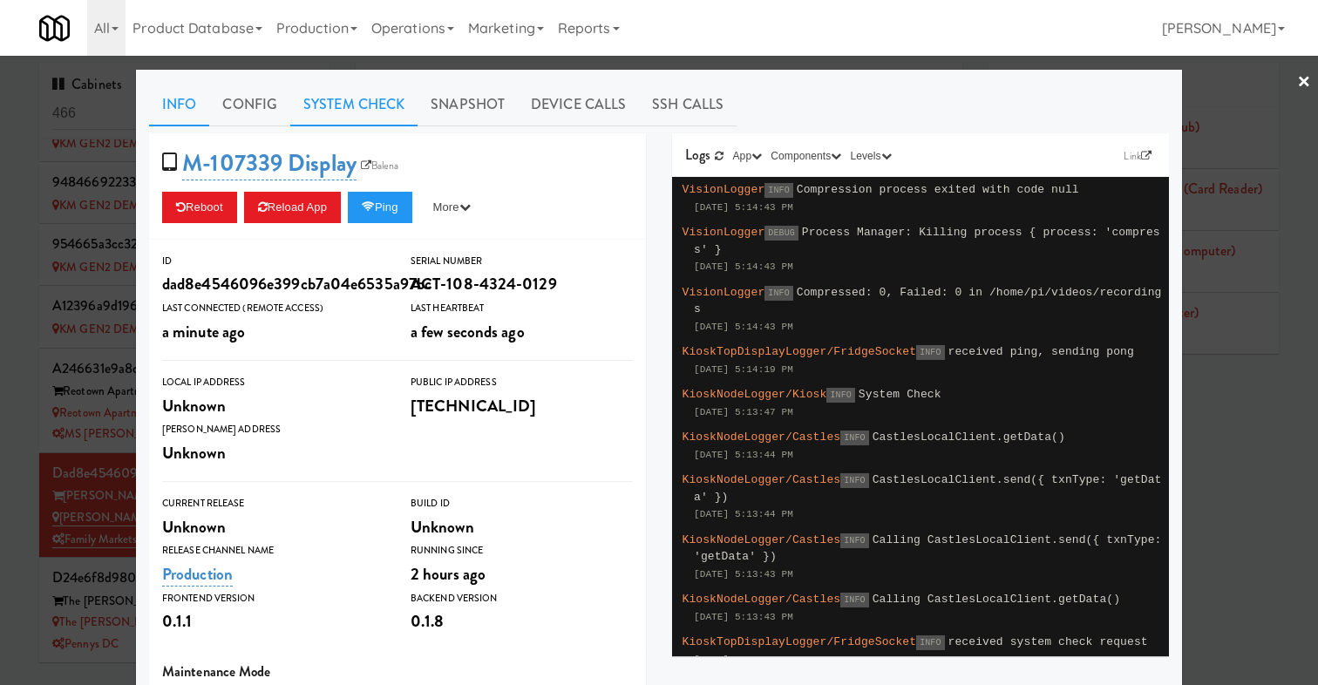
click at [341, 95] on link "System Check" at bounding box center [353, 105] width 127 height 44
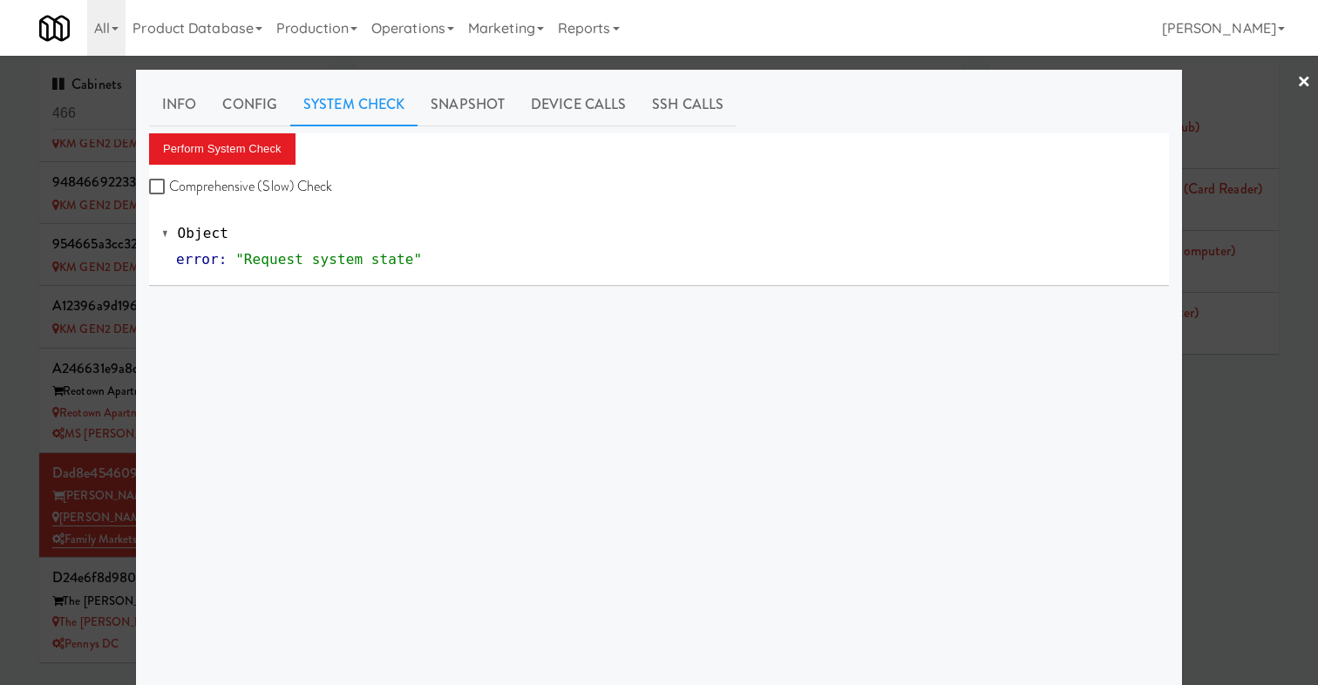
click at [219, 185] on label "Comprehensive (Slow) Check" at bounding box center [241, 186] width 184 height 26
click at [169, 185] on input "Comprehensive (Slow) Check" at bounding box center [159, 187] width 20 height 14
checkbox input "true"
click at [226, 171] on div "Perform System Check Comprehensive (Slow) Check" at bounding box center [659, 166] width 1020 height 66
click at [236, 145] on button "Perform System Check" at bounding box center [222, 148] width 146 height 31
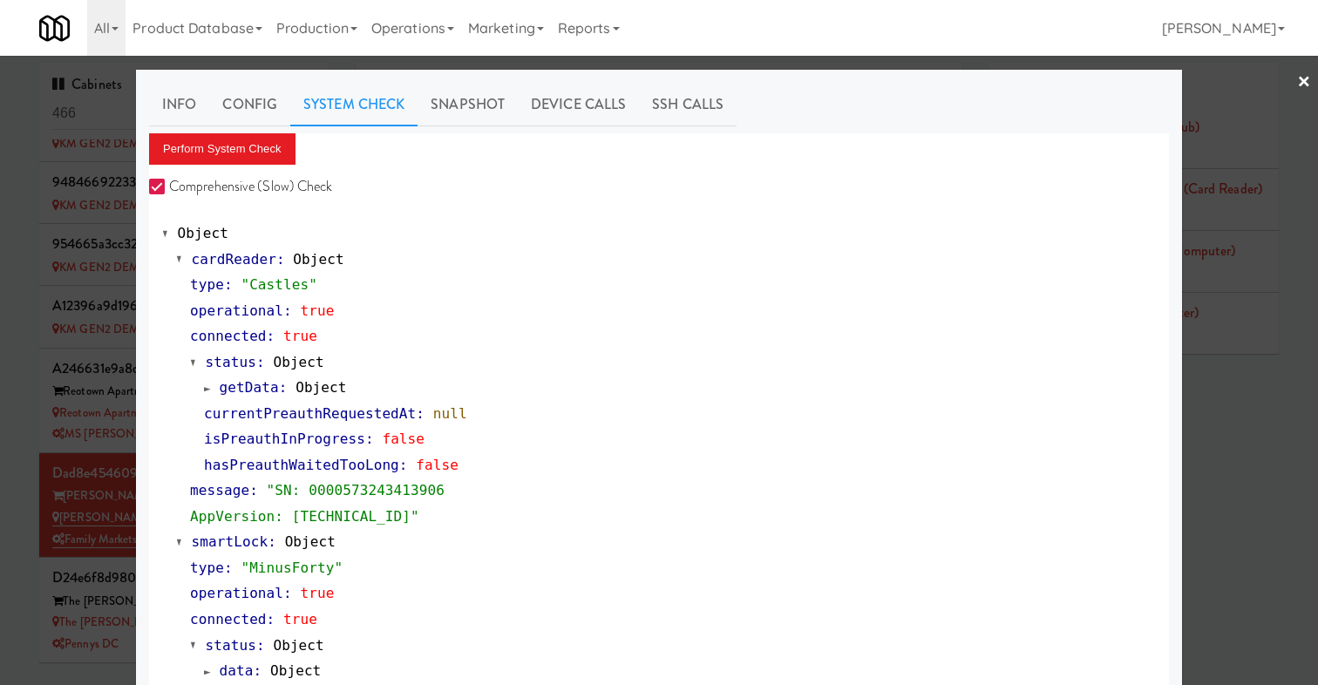
click at [1302, 85] on link "×" at bounding box center [1304, 83] width 14 height 54
